Goal: Transaction & Acquisition: Purchase product/service

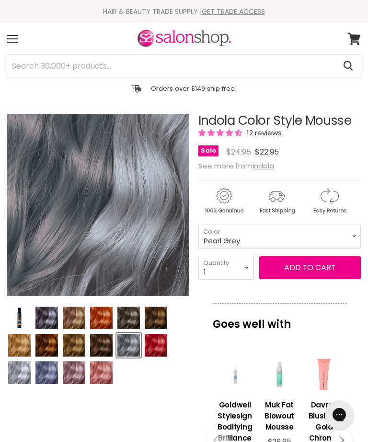
click at [351, 240] on select "Beige Blonde Honey Blonde Medium Blonde Dark Blonde Medium Brown Strawberry Ros…" at bounding box center [280, 235] width 163 height 23
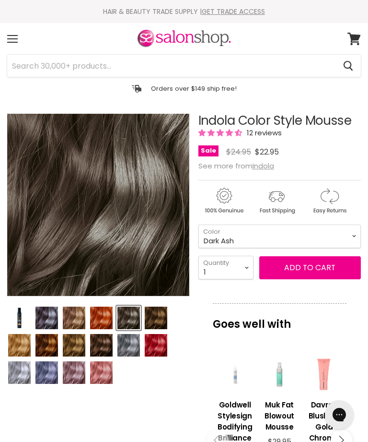
click at [353, 238] on select "Beige Blonde Honey Blonde Medium Blonde Dark Blonde Medium Brown Strawberry Ros…" at bounding box center [280, 235] width 163 height 23
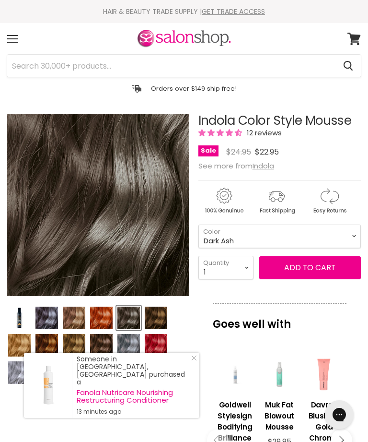
select select "Light [PERSON_NAME]"
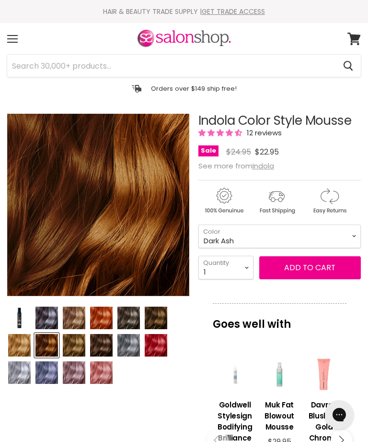
click at [310, 271] on button "Add to cart" at bounding box center [310, 267] width 102 height 23
click at [307, 268] on button "Add to cart" at bounding box center [310, 267] width 102 height 23
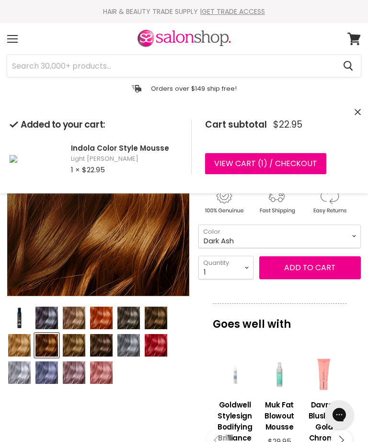
click at [229, 164] on link "View cart ( 1 ) / Checkout" at bounding box center [265, 163] width 121 height 21
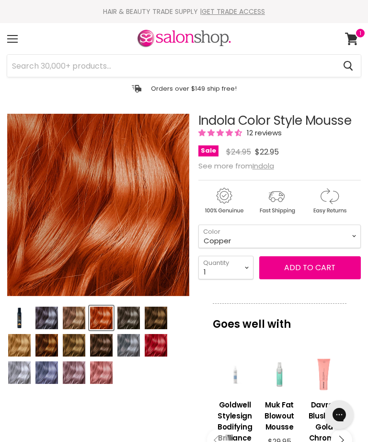
click at [354, 239] on select "Beige Blonde Honey Blonde Medium Blonde Dark Blonde Medium Brown Strawberry Ros…" at bounding box center [280, 235] width 163 height 23
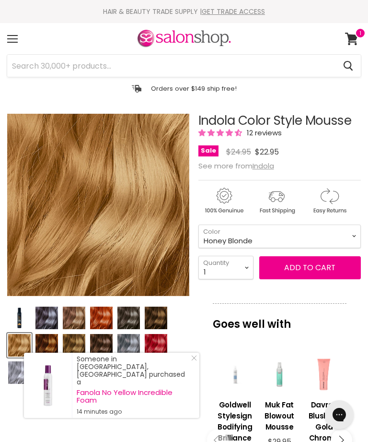
click at [349, 233] on select "Beige Blonde Honey Blonde Medium Blonde Dark Blonde Medium Brown Strawberry Ros…" at bounding box center [280, 235] width 163 height 23
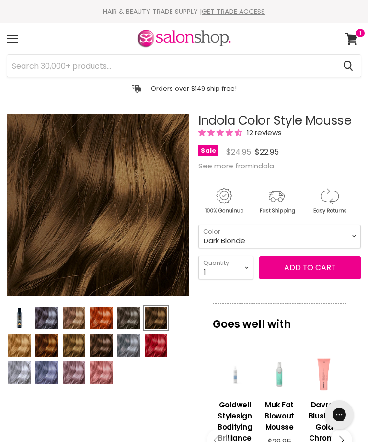
click at [350, 238] on select "Beige Blonde Honey Blonde Medium Blonde Dark Blonde Medium Brown Strawberry Ros…" at bounding box center [280, 235] width 163 height 23
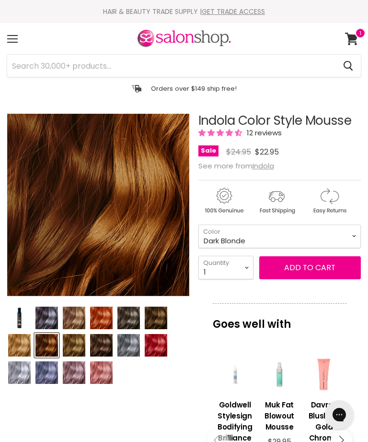
click at [355, 234] on select "Beige Blonde Honey Blonde Medium Blonde Dark Blonde Medium Brown Strawberry Ros…" at bounding box center [280, 235] width 163 height 23
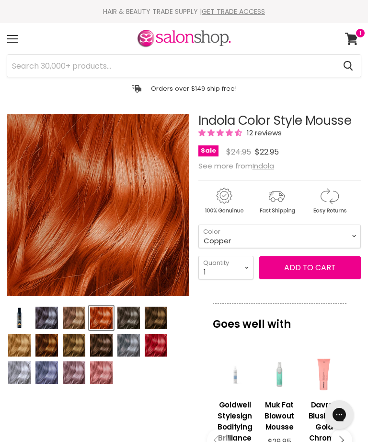
click at [349, 241] on select "Beige Blonde Honey Blonde Medium Blonde Dark Blonde Medium Brown Strawberry Ros…" at bounding box center [280, 235] width 163 height 23
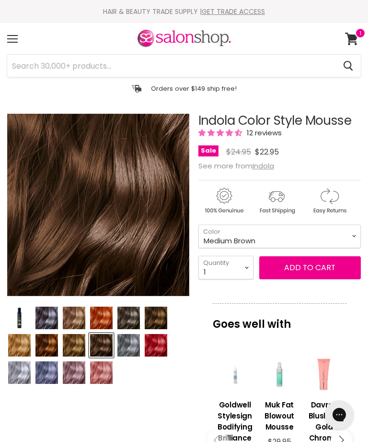
click at [353, 237] on select "Beige Blonde Honey Blonde Medium Blonde Dark Blonde Medium Brown Strawberry Ros…" at bounding box center [280, 235] width 163 height 23
select select "Dark Blonde"
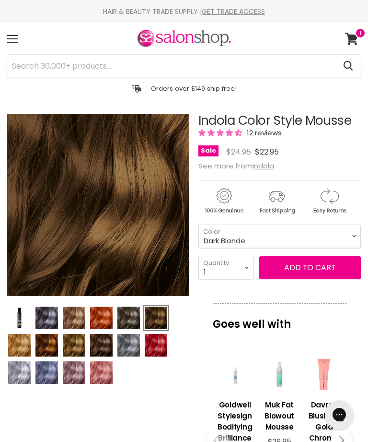
click at [355, 36] on icon at bounding box center [351, 39] width 13 height 12
